Goal: Task Accomplishment & Management: Manage account settings

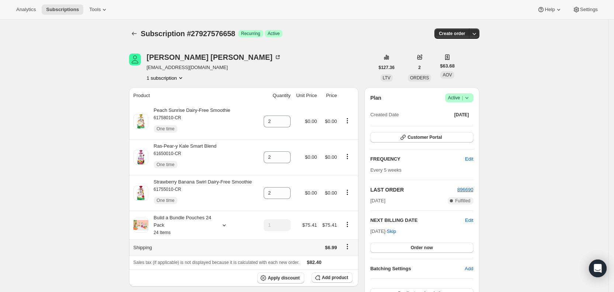
scroll to position [204, 0]
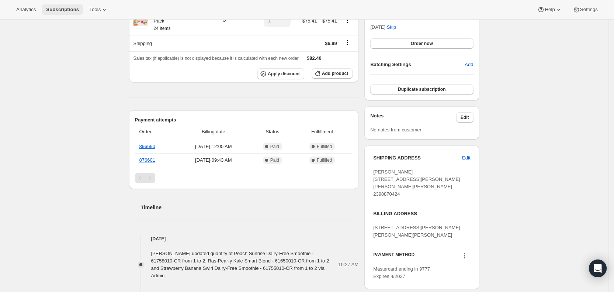
click at [59, 8] on span "Subscriptions" at bounding box center [62, 10] width 33 height 6
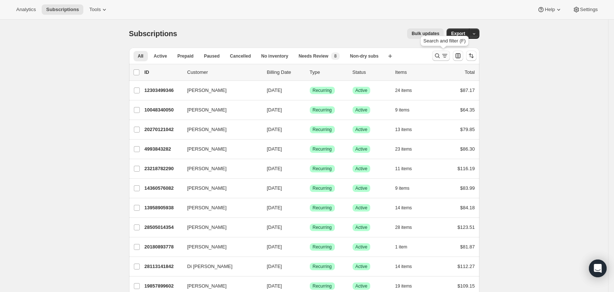
click at [444, 55] on icon "Search and filter results" at bounding box center [444, 55] width 7 height 7
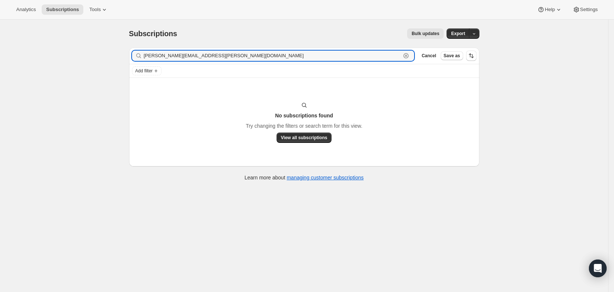
drag, startPoint x: 207, startPoint y: 56, endPoint x: 143, endPoint y: 52, distance: 65.0
click at [143, 52] on div "[PERSON_NAME][EMAIL_ADDRESS][PERSON_NAME][DOMAIN_NAME] Clear" at bounding box center [273, 55] width 282 height 10
paste input "trejo85"
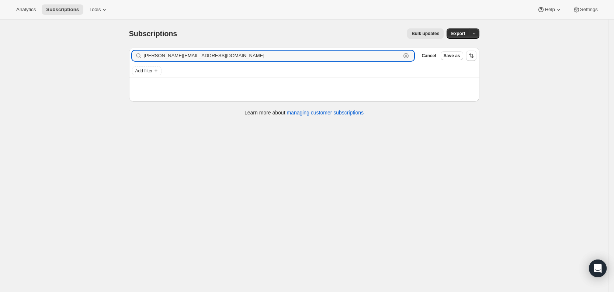
type input "[PERSON_NAME][EMAIL_ADDRESS][DOMAIN_NAME]"
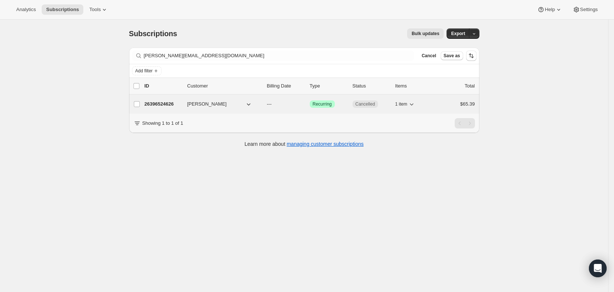
click at [278, 104] on p "---" at bounding box center [285, 103] width 37 height 7
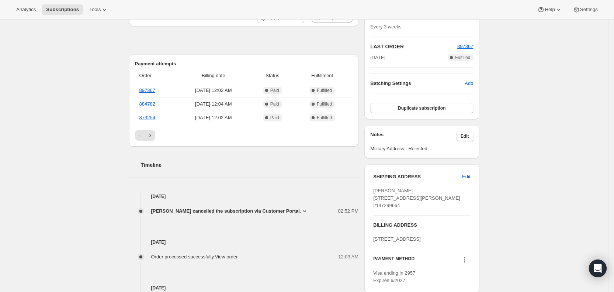
scroll to position [155, 0]
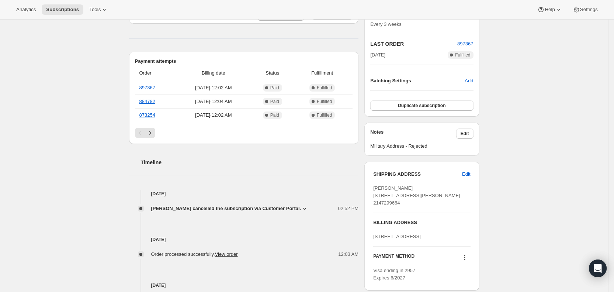
click at [303, 207] on icon at bounding box center [304, 208] width 3 height 2
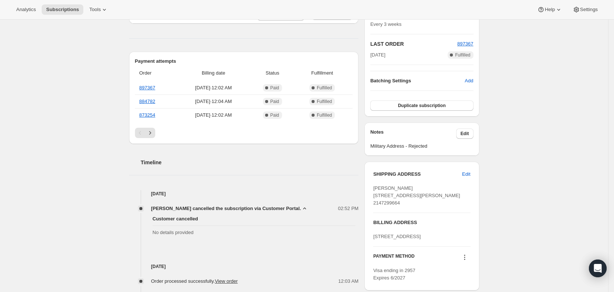
click at [74, 138] on div "Subscription #26396524626. This page is ready Subscription #26396524626 Success…" at bounding box center [304, 165] width 608 height 602
